Goal: Transaction & Acquisition: Subscribe to service/newsletter

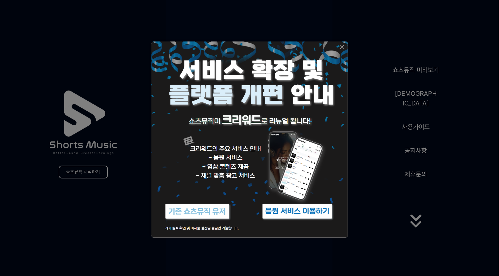
click at [392, 213] on button at bounding box center [249, 138] width 499 height 276
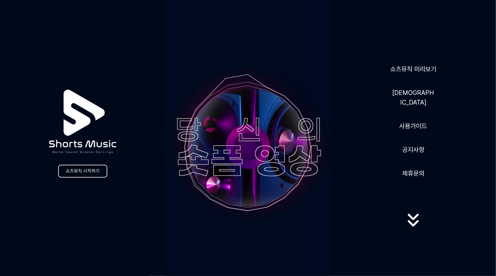
click at [88, 171] on link "쇼츠뮤직 시작하기" at bounding box center [82, 171] width 49 height 13
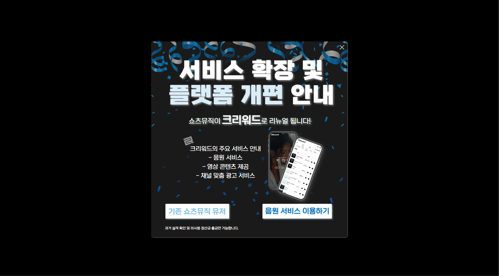
click at [297, 212] on img at bounding box center [297, 211] width 73 height 22
click at [222, 211] on img at bounding box center [197, 211] width 73 height 22
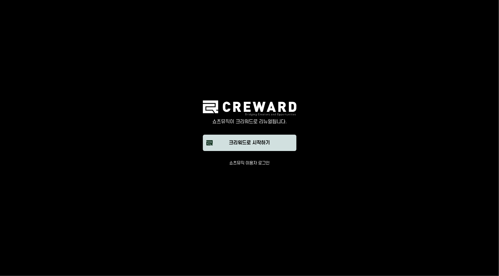
click at [290, 139] on button "크리워드로 시작하기" at bounding box center [250, 143] width 94 height 16
